Goal: Information Seeking & Learning: Learn about a topic

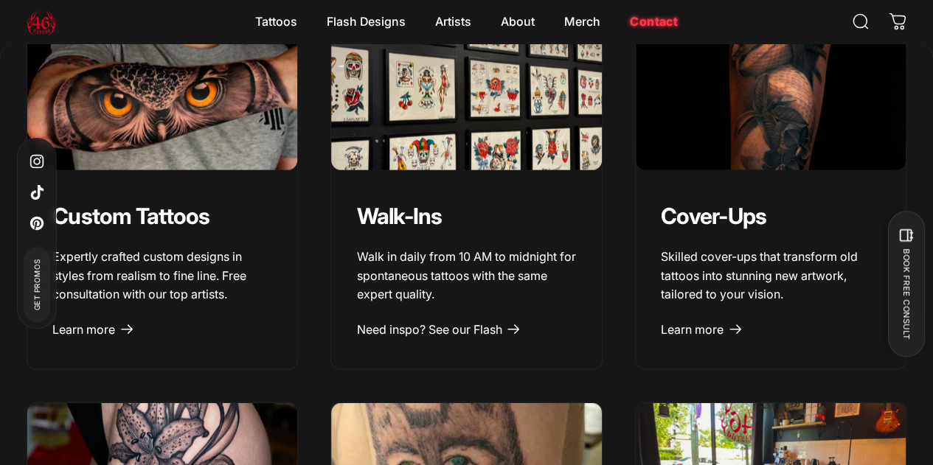
scroll to position [1557, 0]
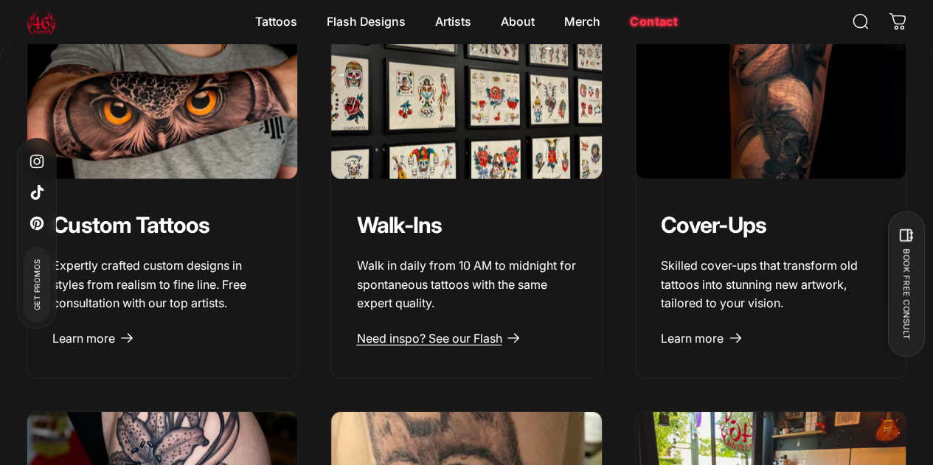
click at [412, 346] on span "Need inspo? See our Flash" at bounding box center [428, 338] width 145 height 15
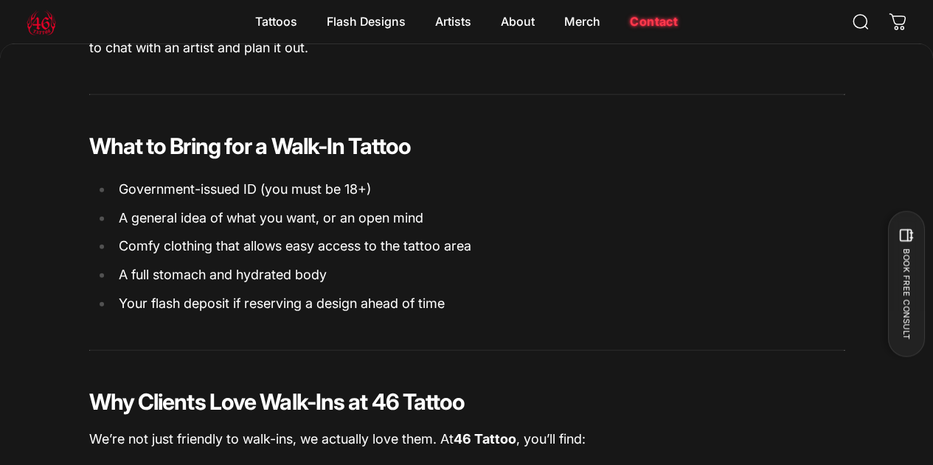
scroll to position [1650, 0]
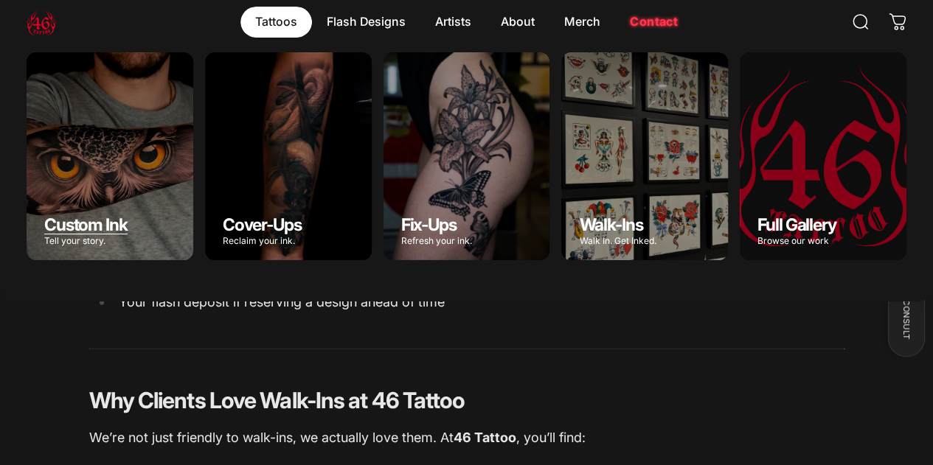
click at [128, 215] on span "Custom Ink" at bounding box center [85, 225] width 83 height 21
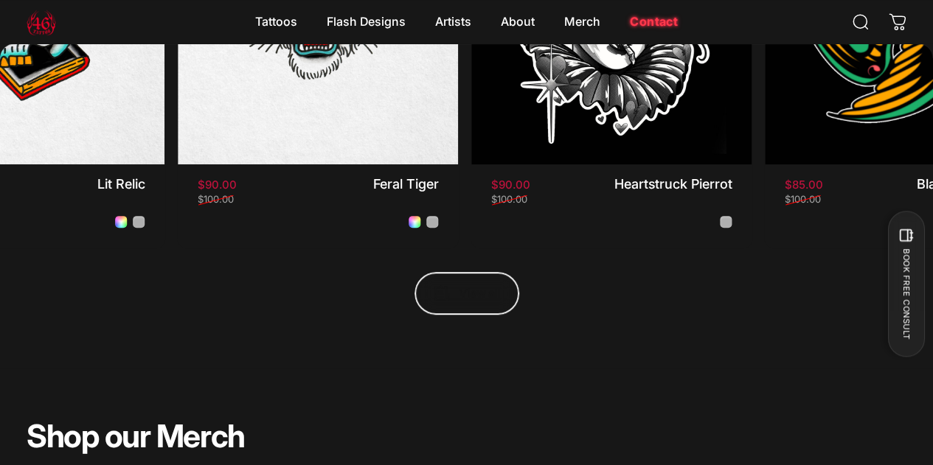
scroll to position [400, 0]
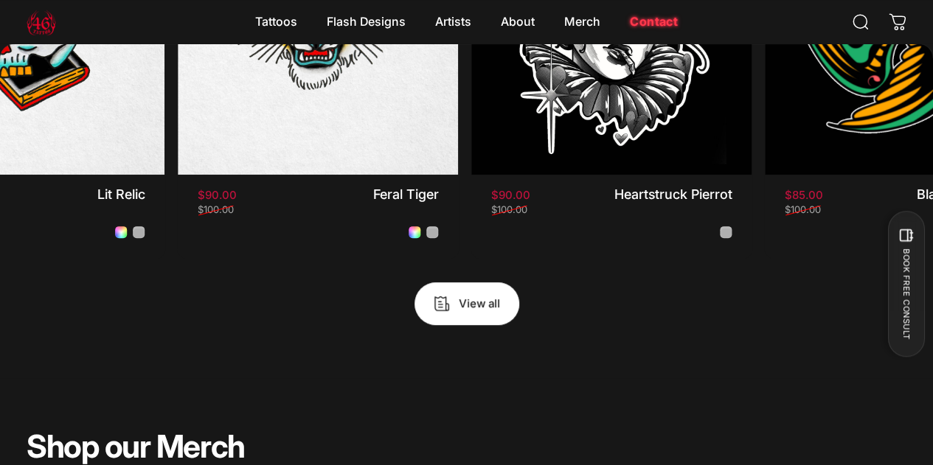
click at [442, 261] on span "View all products in the Flash Promo collection" at bounding box center [466, 304] width 157 height 86
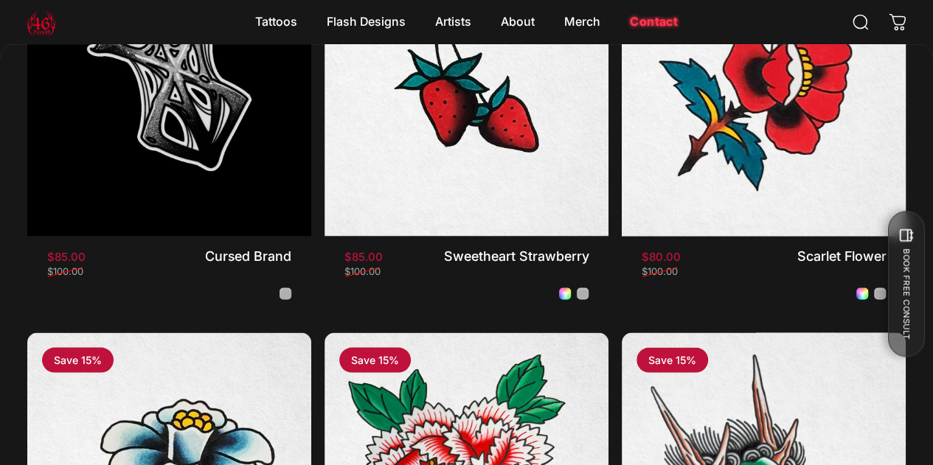
scroll to position [1334, 0]
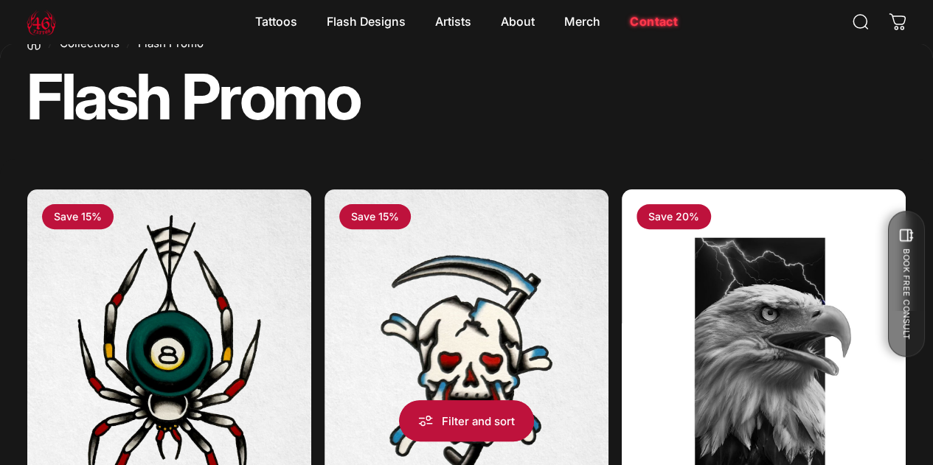
scroll to position [103, 0]
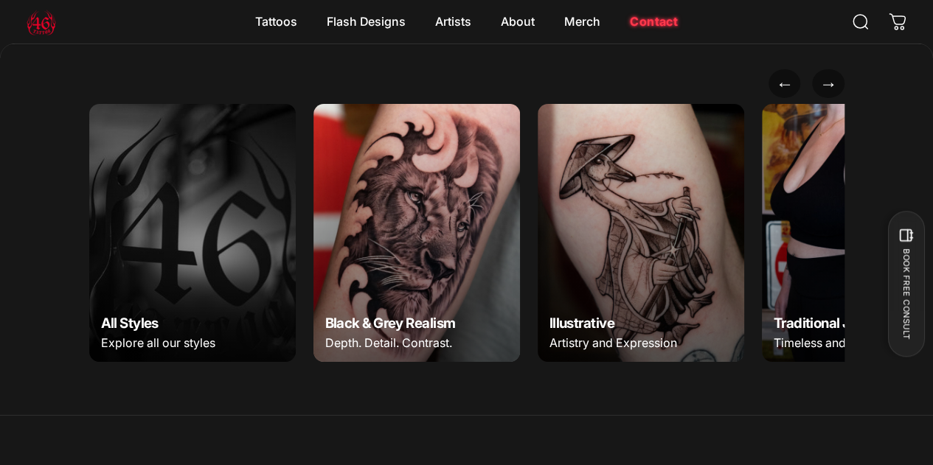
scroll to position [5226, 0]
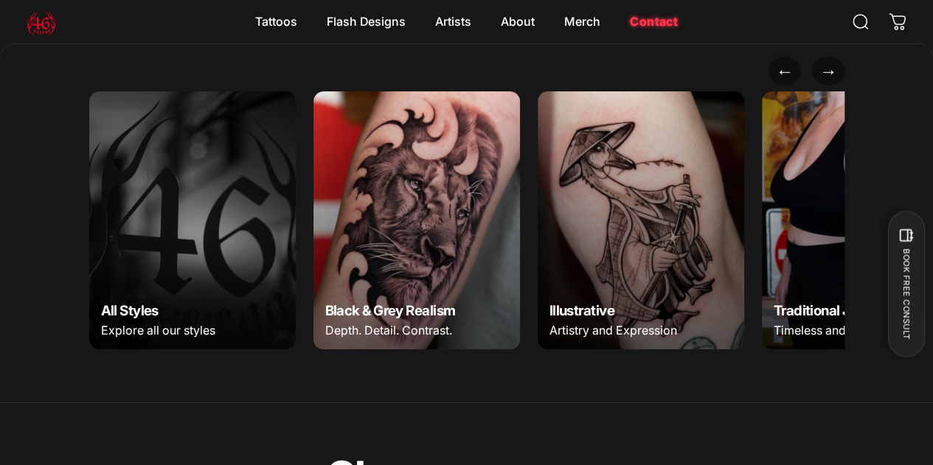
click at [170, 277] on img at bounding box center [192, 220] width 217 height 271
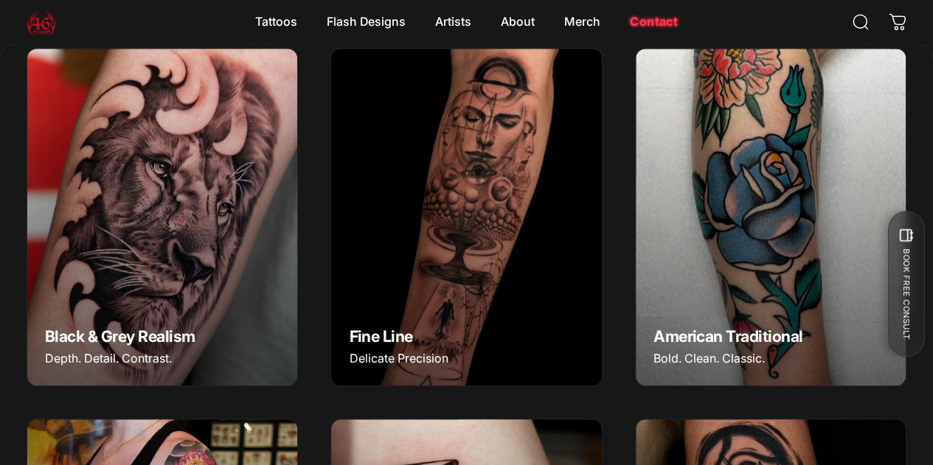
scroll to position [541, 0]
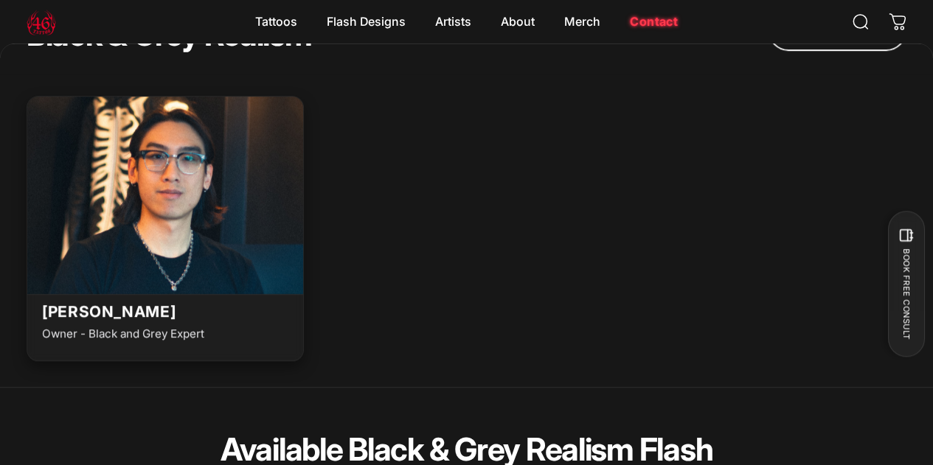
scroll to position [3387, 0]
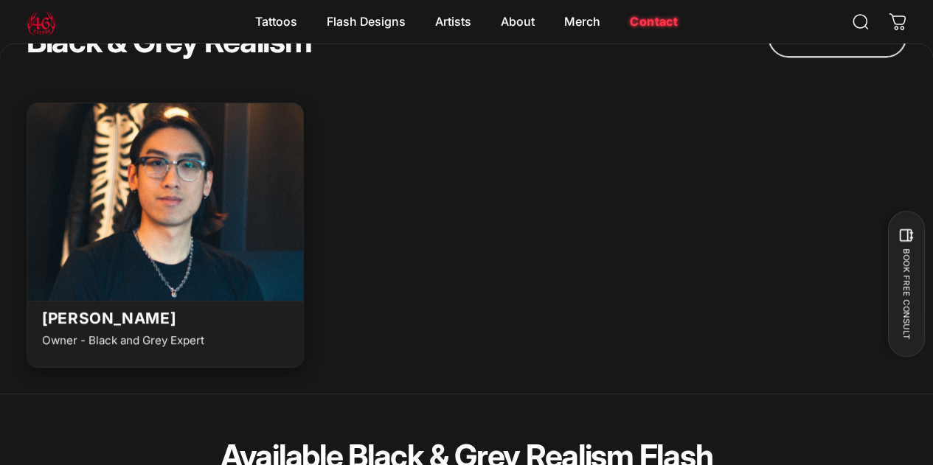
click at [214, 195] on img at bounding box center [165, 198] width 304 height 208
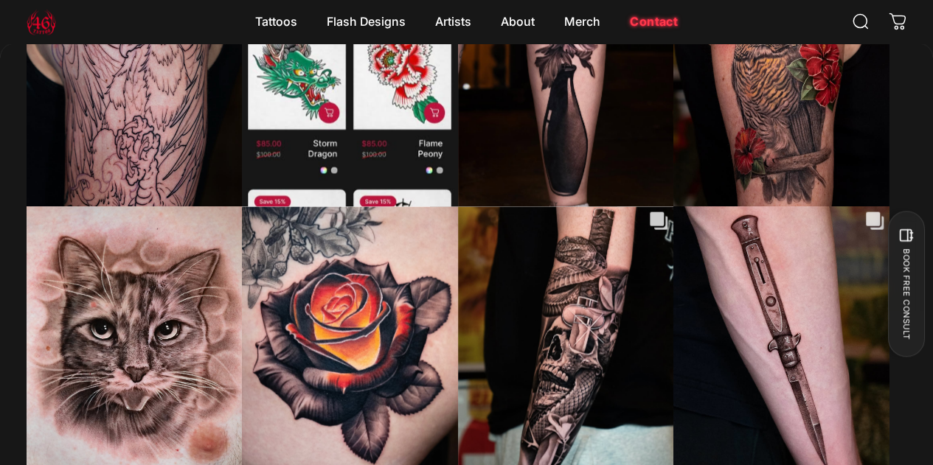
scroll to position [4236, 0]
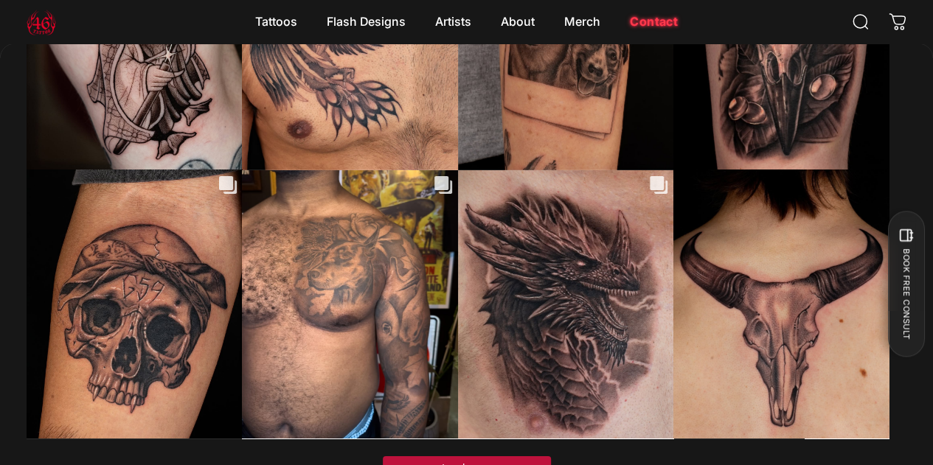
scroll to position [5344, 0]
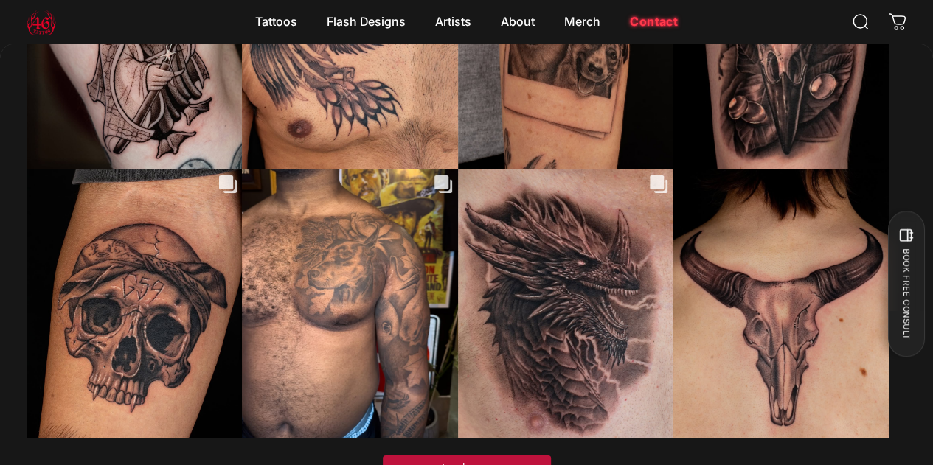
click at [440, 456] on button "Load more" at bounding box center [467, 468] width 168 height 24
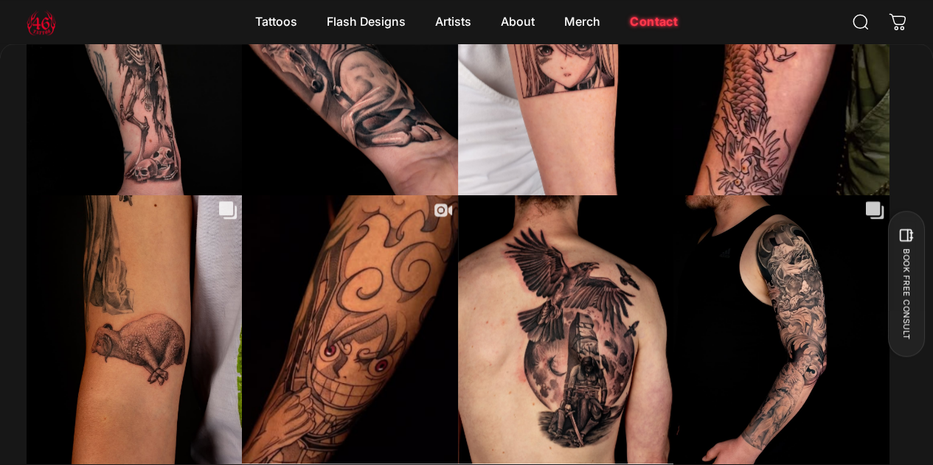
scroll to position [6399, 0]
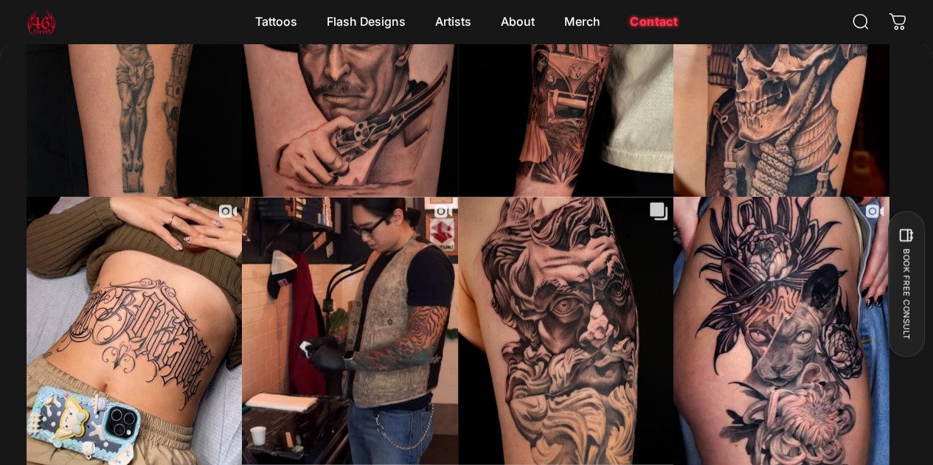
scroll to position [7476, 0]
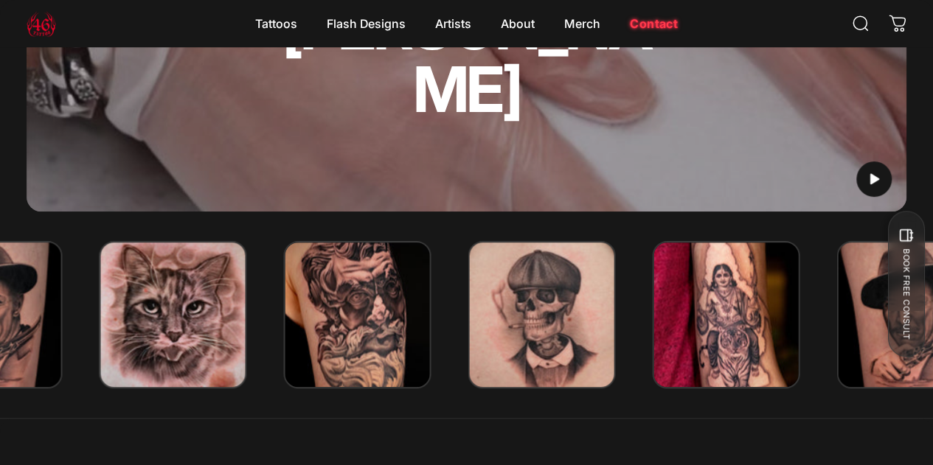
scroll to position [0, 0]
